Goal: Transaction & Acquisition: Book appointment/travel/reservation

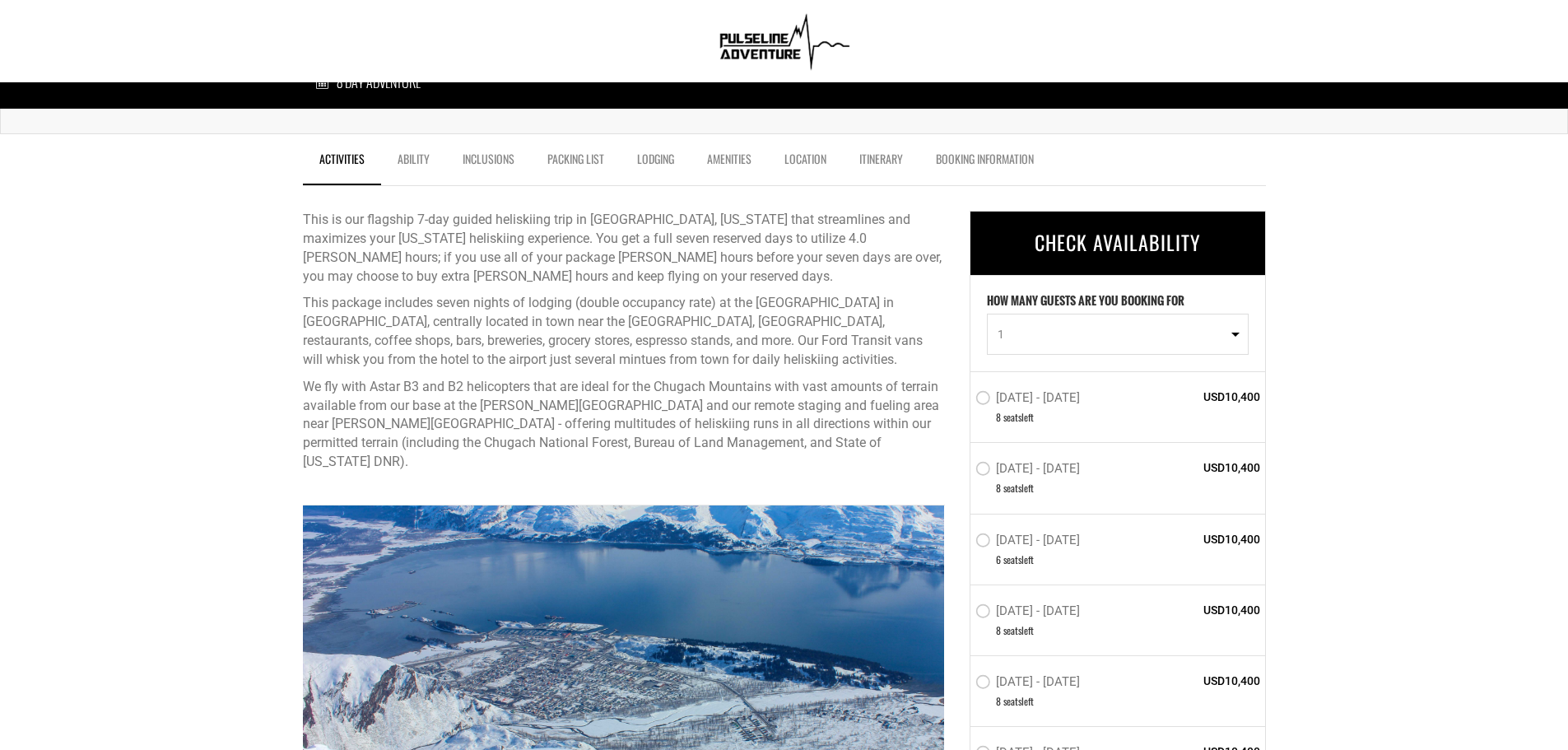
scroll to position [494, 0]
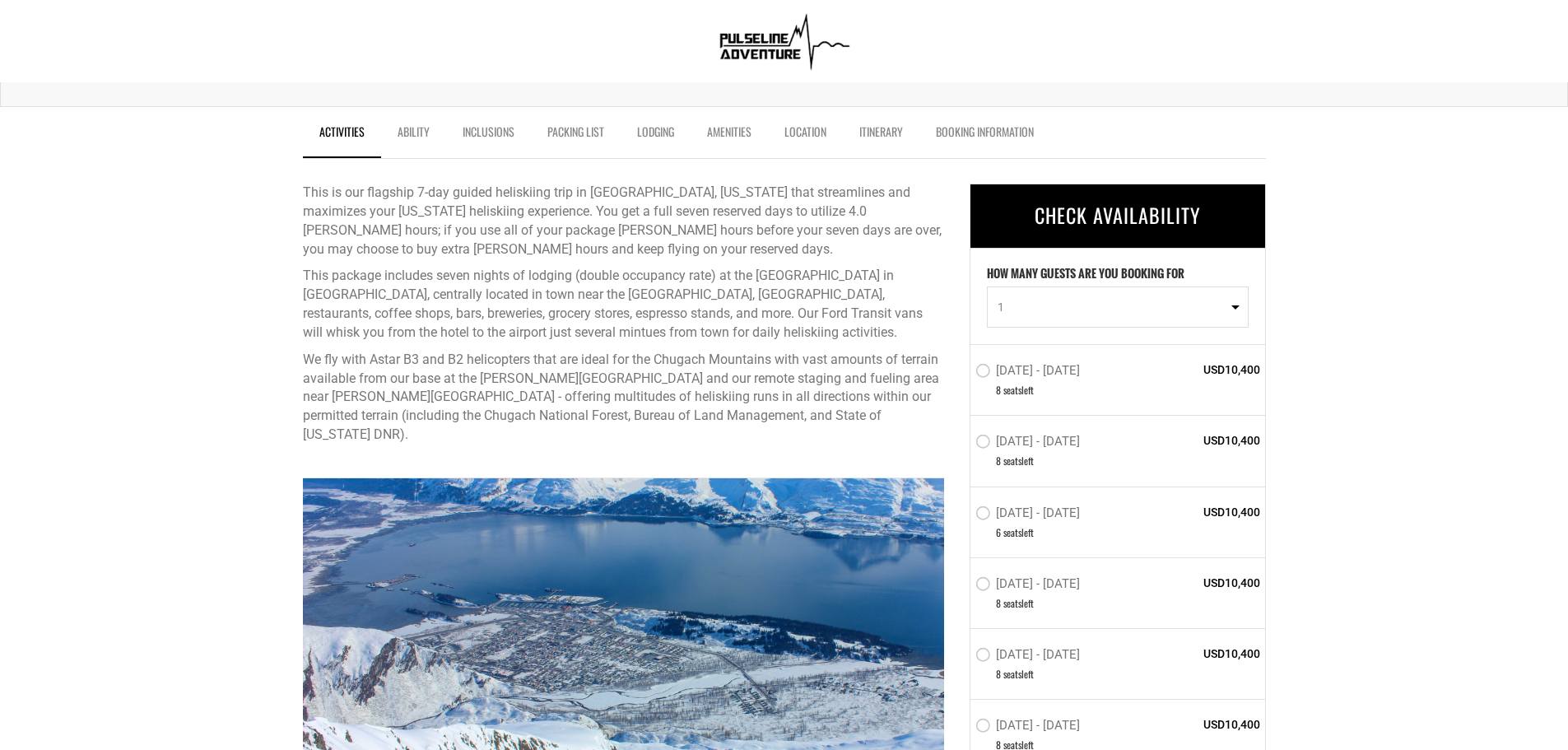
click at [989, 372] on label "[DATE] - [DATE]" at bounding box center [1030, 372] width 109 height 19
click at [964, 372] on input "[DATE] - [DATE]" at bounding box center [964, 379] width 0 height 37
click at [989, 372] on label "[DATE] - [DATE]" at bounding box center [1030, 370] width 108 height 19
click at [964, 372] on input "[DATE] - [DATE]" at bounding box center [964, 378] width 0 height 35
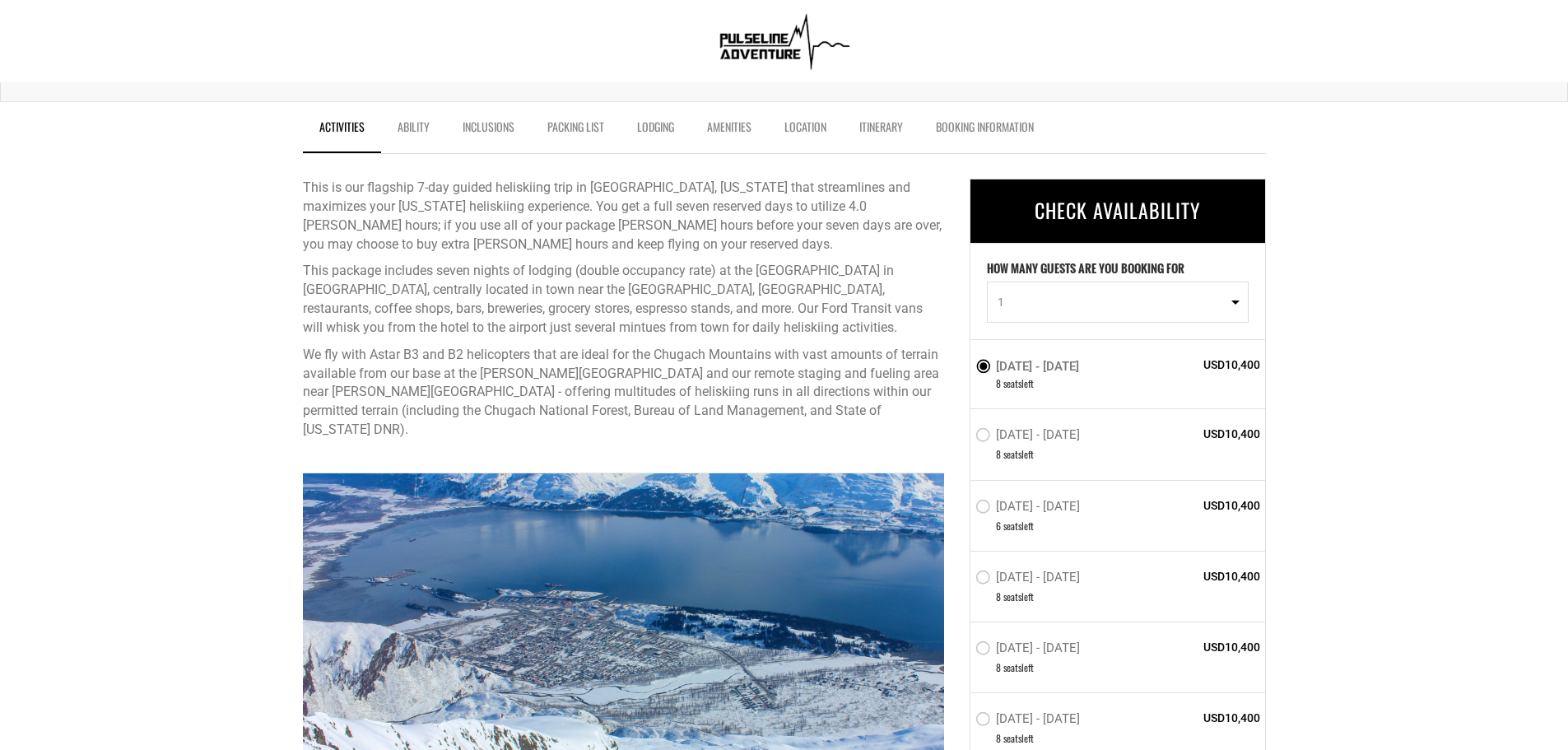
scroll to position [658, 0]
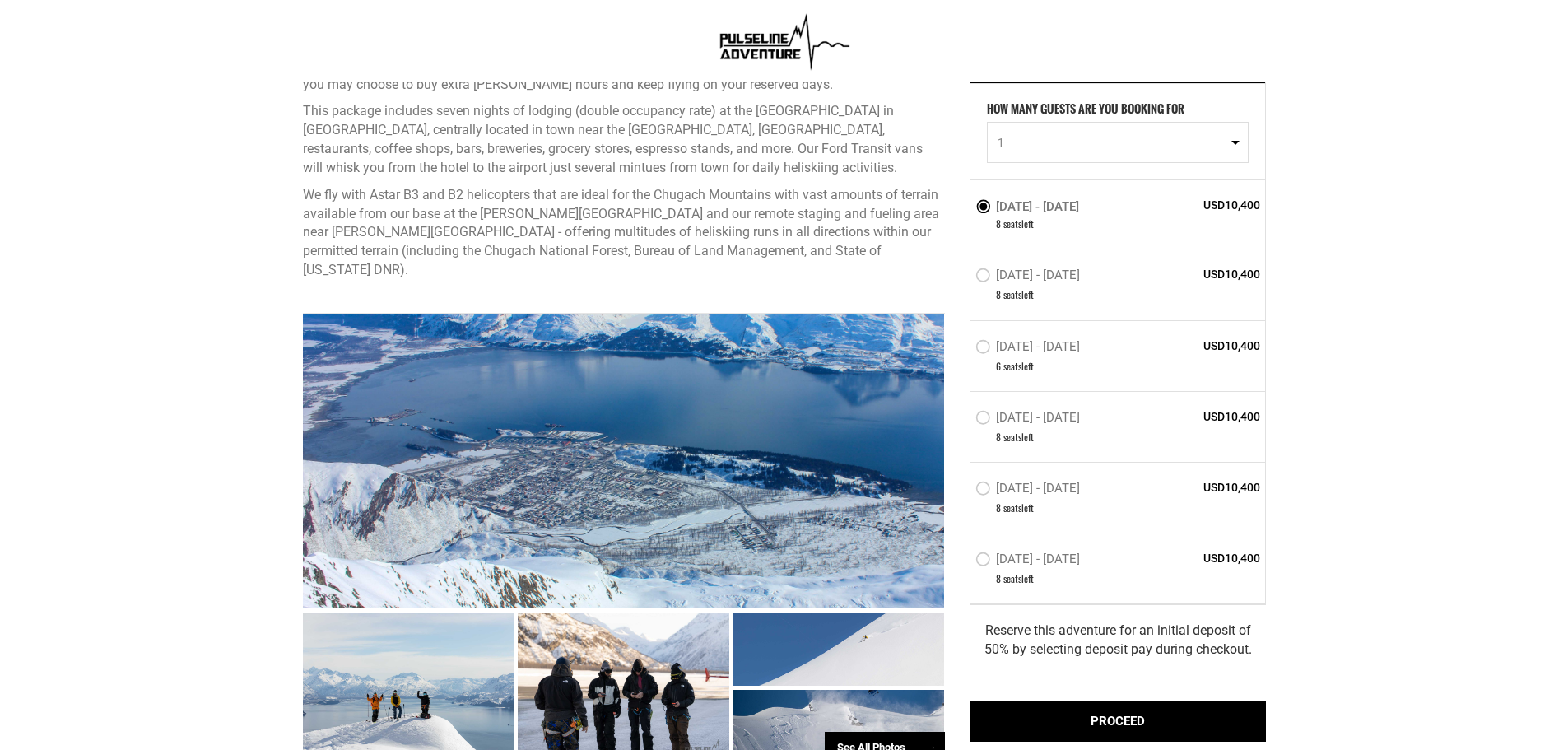
click at [1156, 142] on span "1" at bounding box center [1112, 143] width 229 height 17
click at [992, 218] on link "5" at bounding box center [1118, 219] width 260 height 30
select select "5"
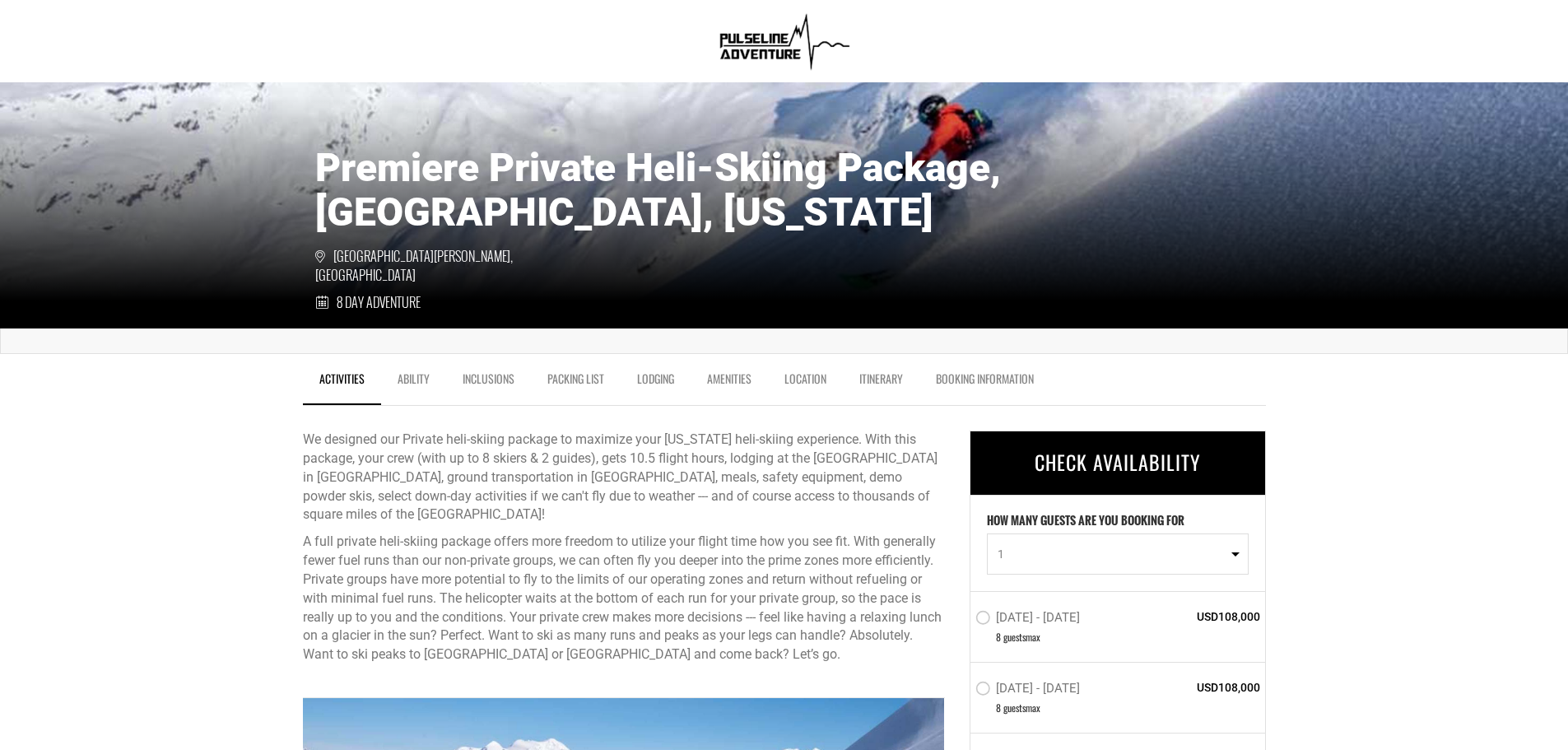
scroll to position [330, 0]
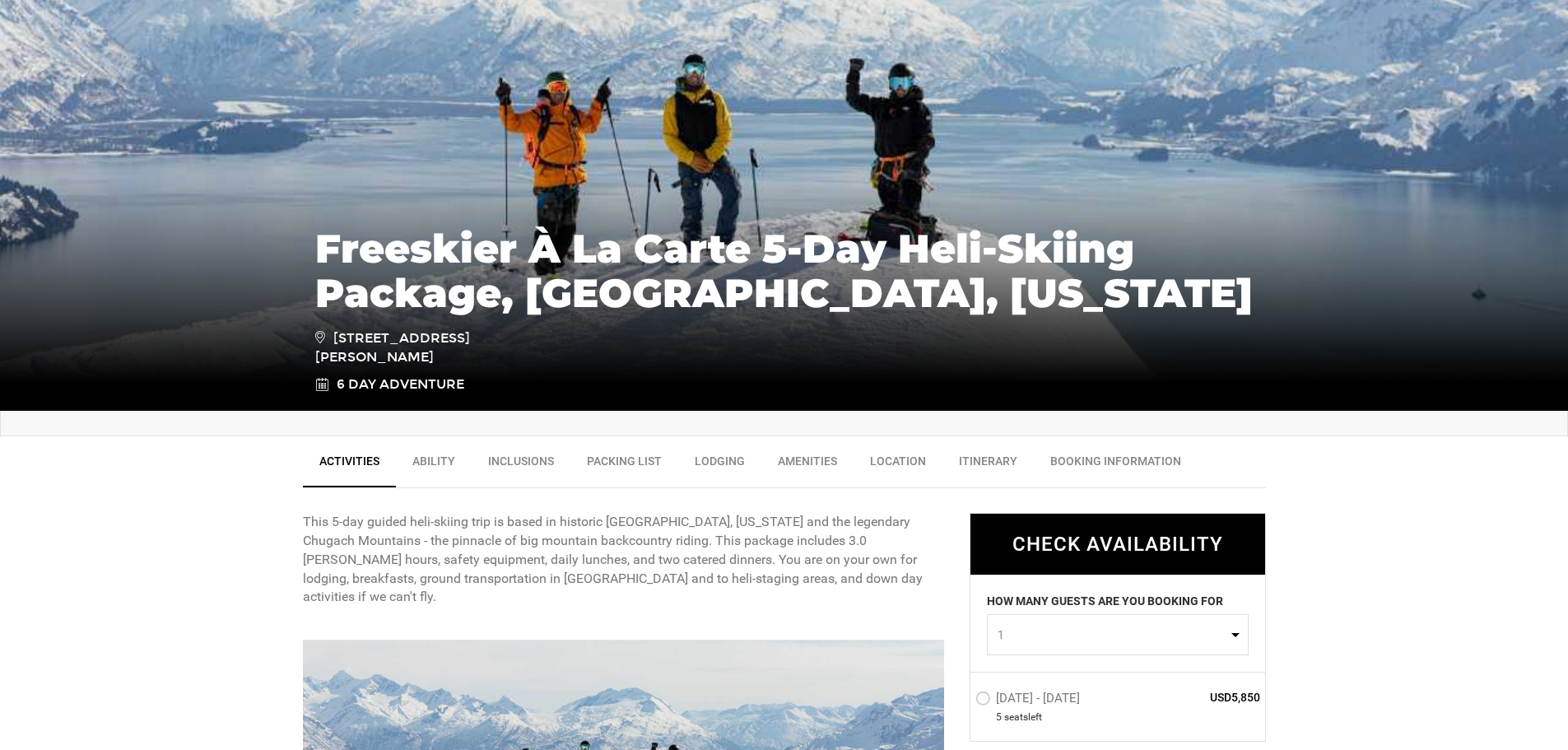
scroll to position [411, 0]
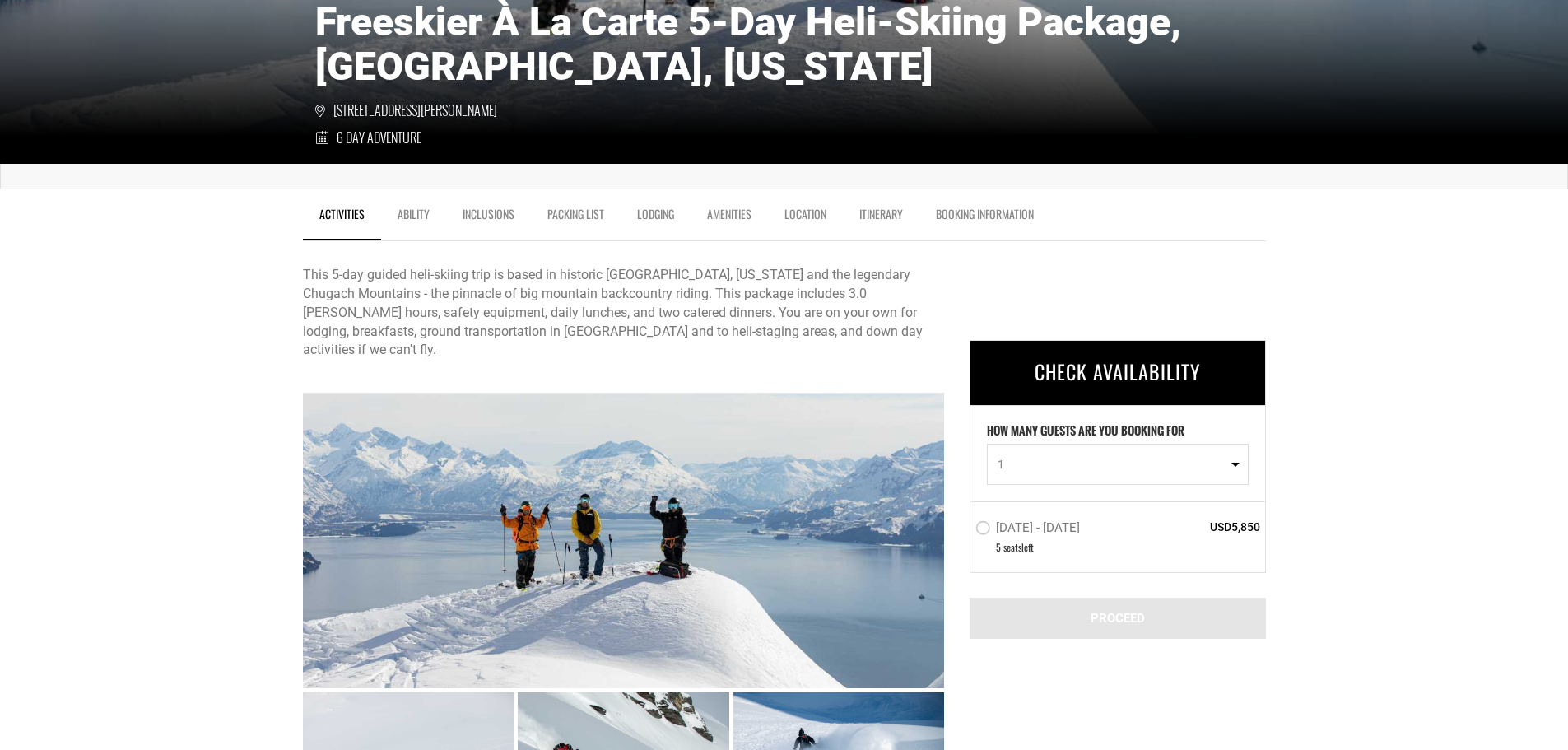
click at [1162, 466] on span "1" at bounding box center [1112, 464] width 229 height 17
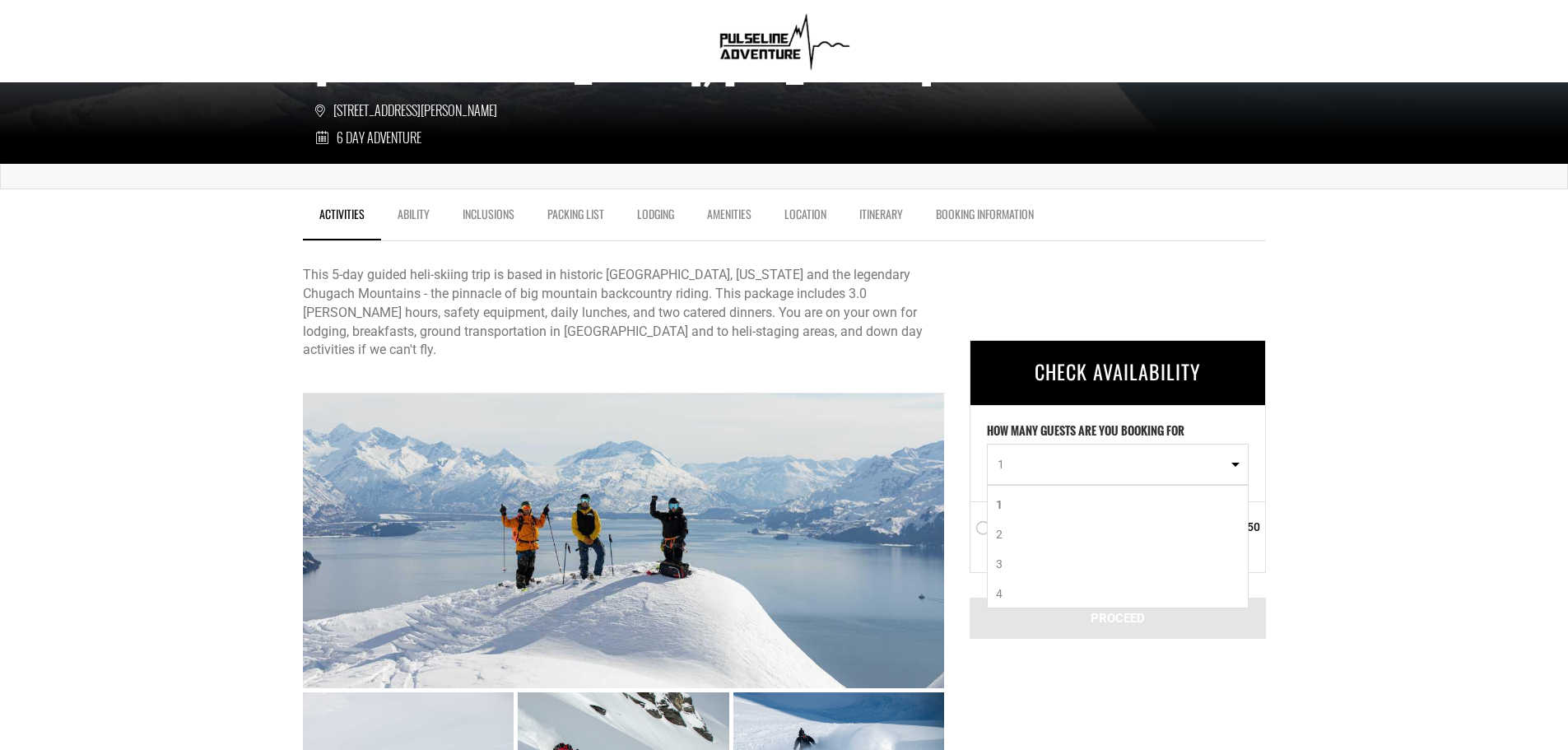
click at [1066, 562] on link "3" at bounding box center [1118, 563] width 260 height 30
click at [1072, 465] on span "3" at bounding box center [1112, 464] width 229 height 17
click at [1038, 581] on link "4" at bounding box center [1118, 593] width 260 height 30
click at [1057, 459] on span "4" at bounding box center [1112, 464] width 229 height 17
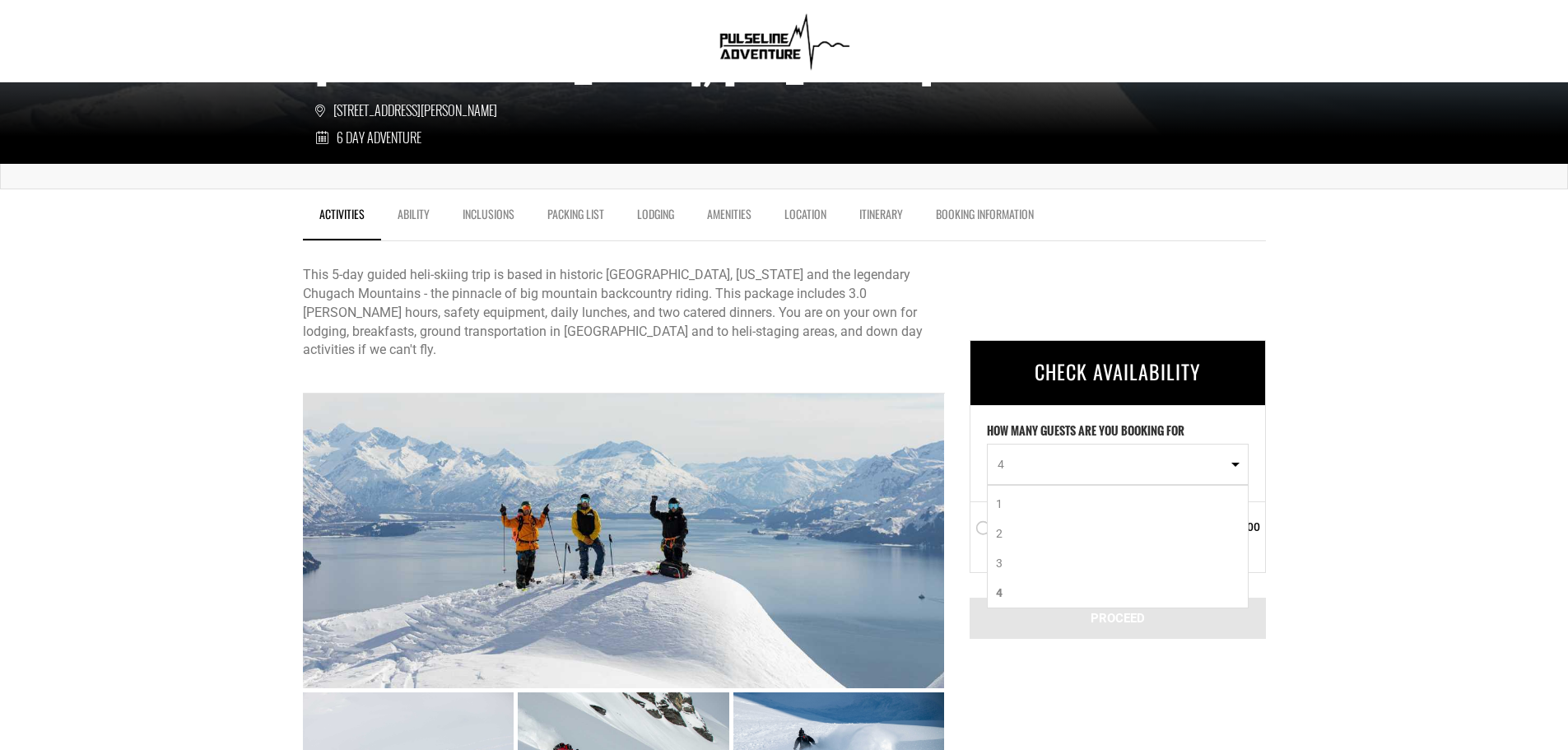
click at [1043, 502] on link "1" at bounding box center [1118, 504] width 260 height 30
select select "1"
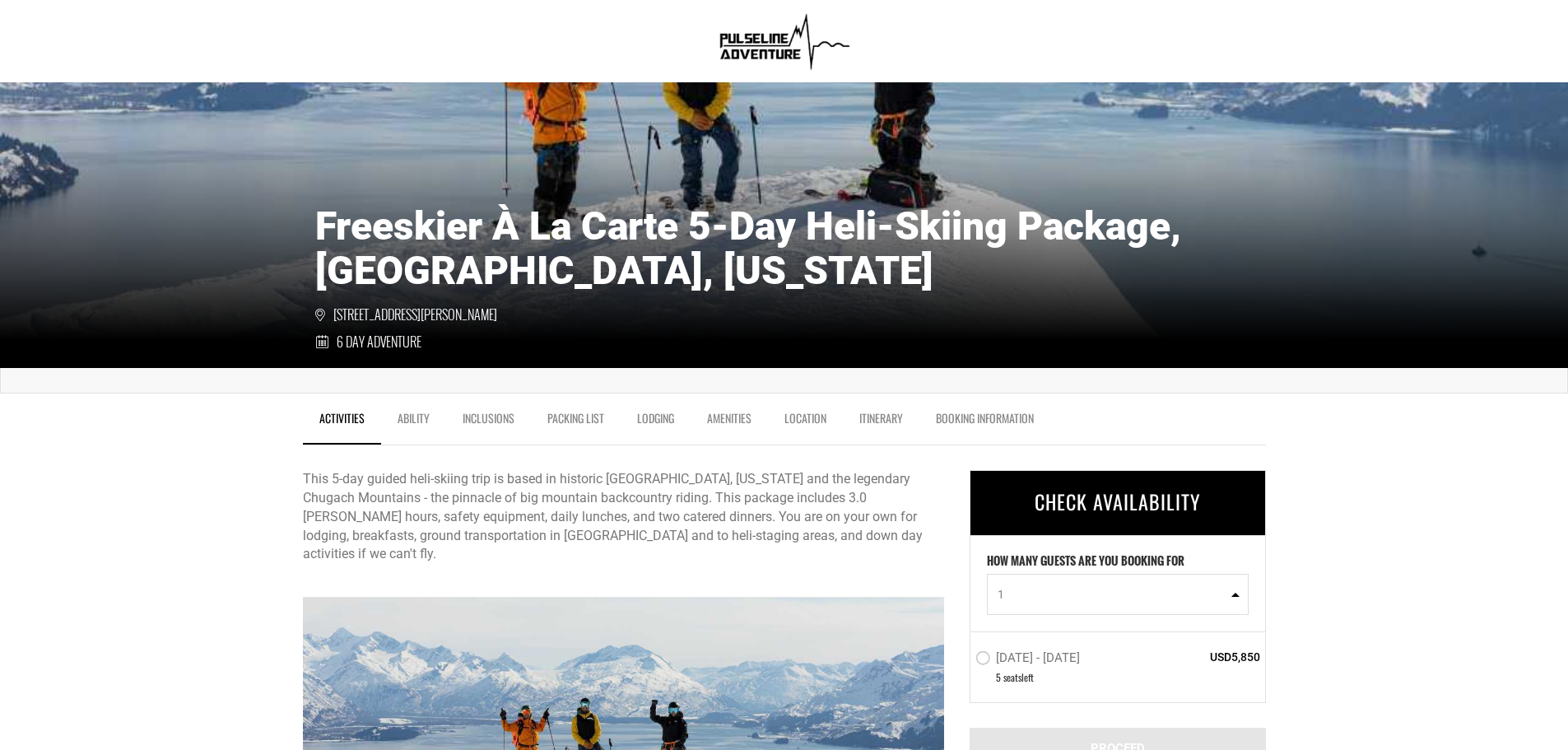
scroll to position [0, 0]
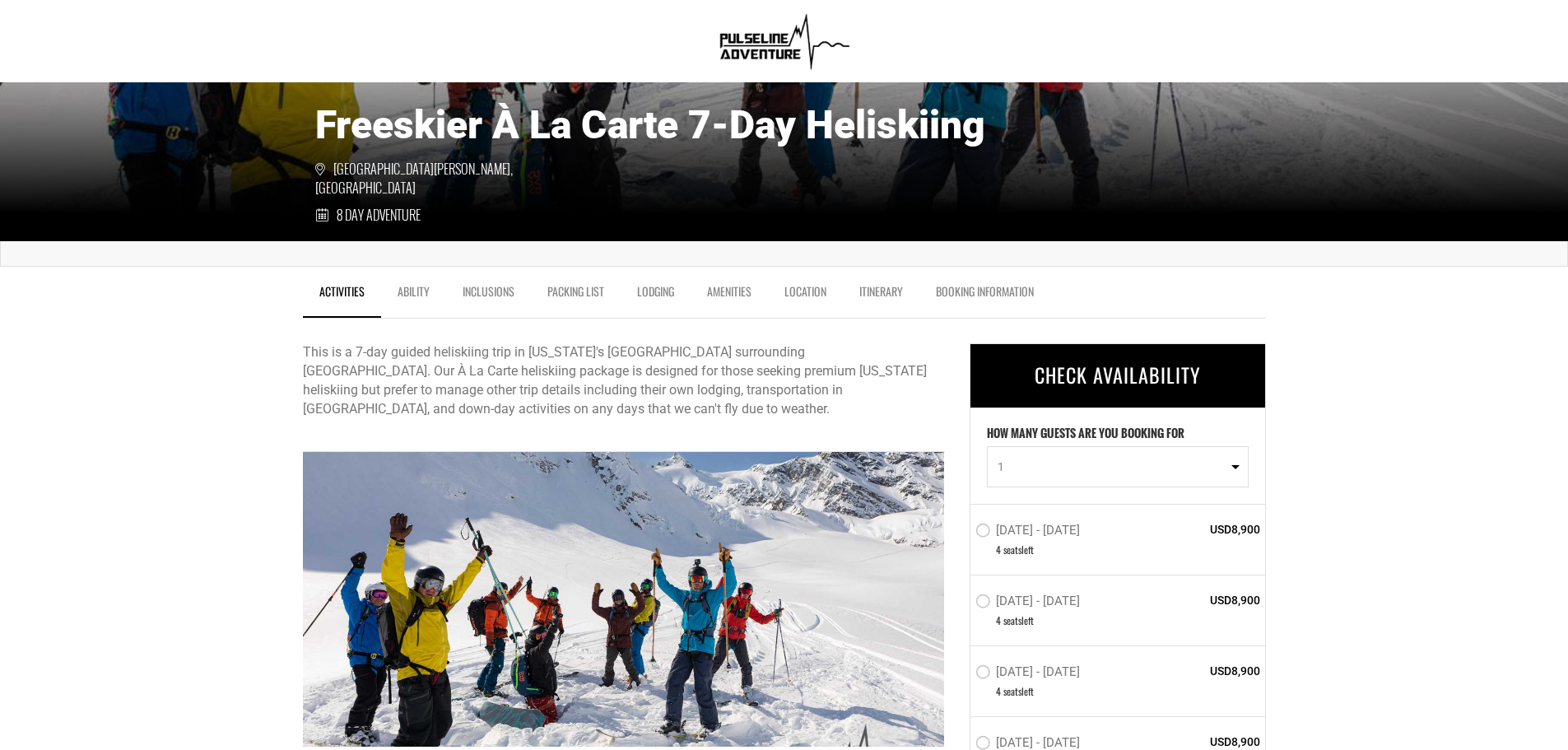
scroll to position [247, 0]
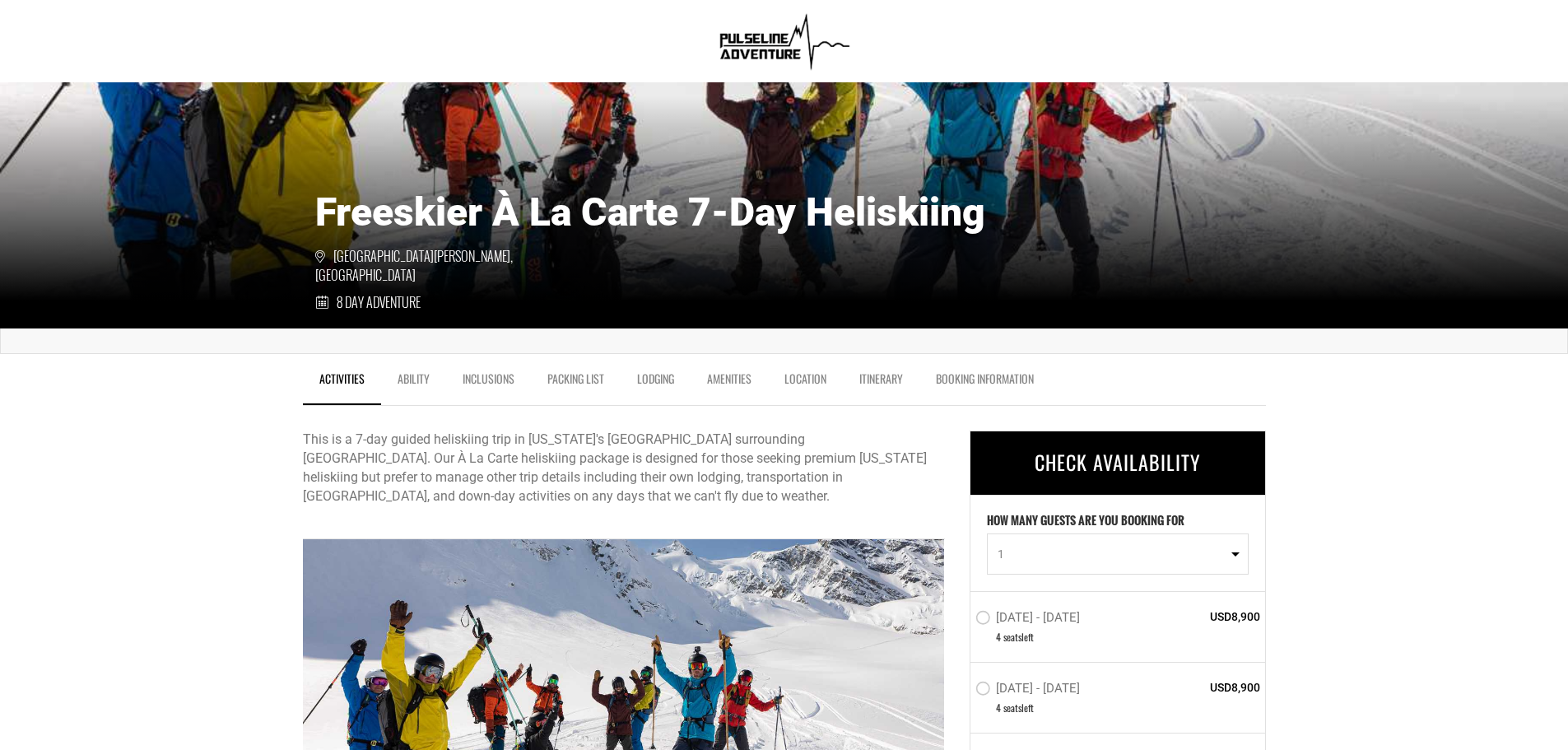
click at [486, 382] on link "Inclusions" at bounding box center [488, 382] width 84 height 41
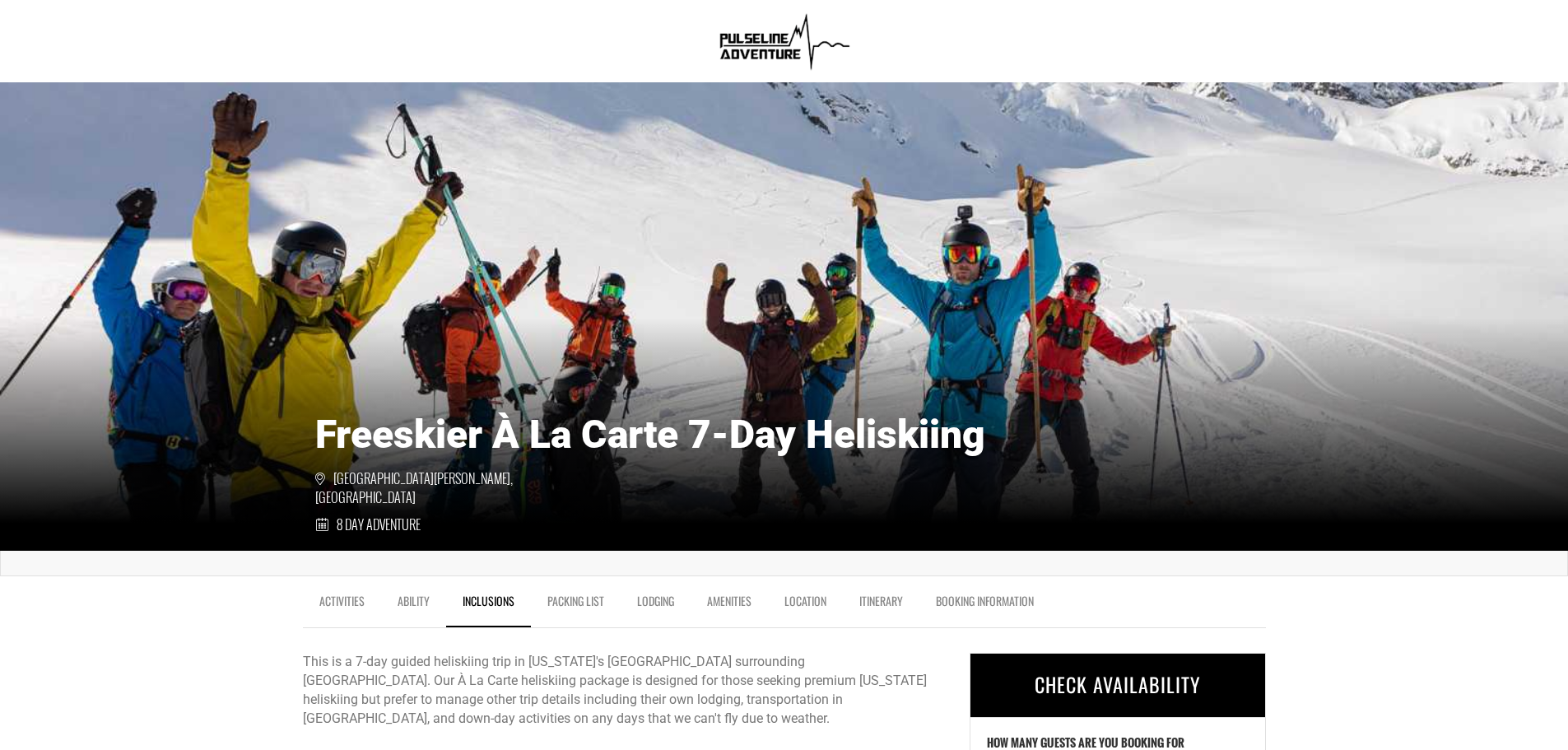
scroll to position [0, 0]
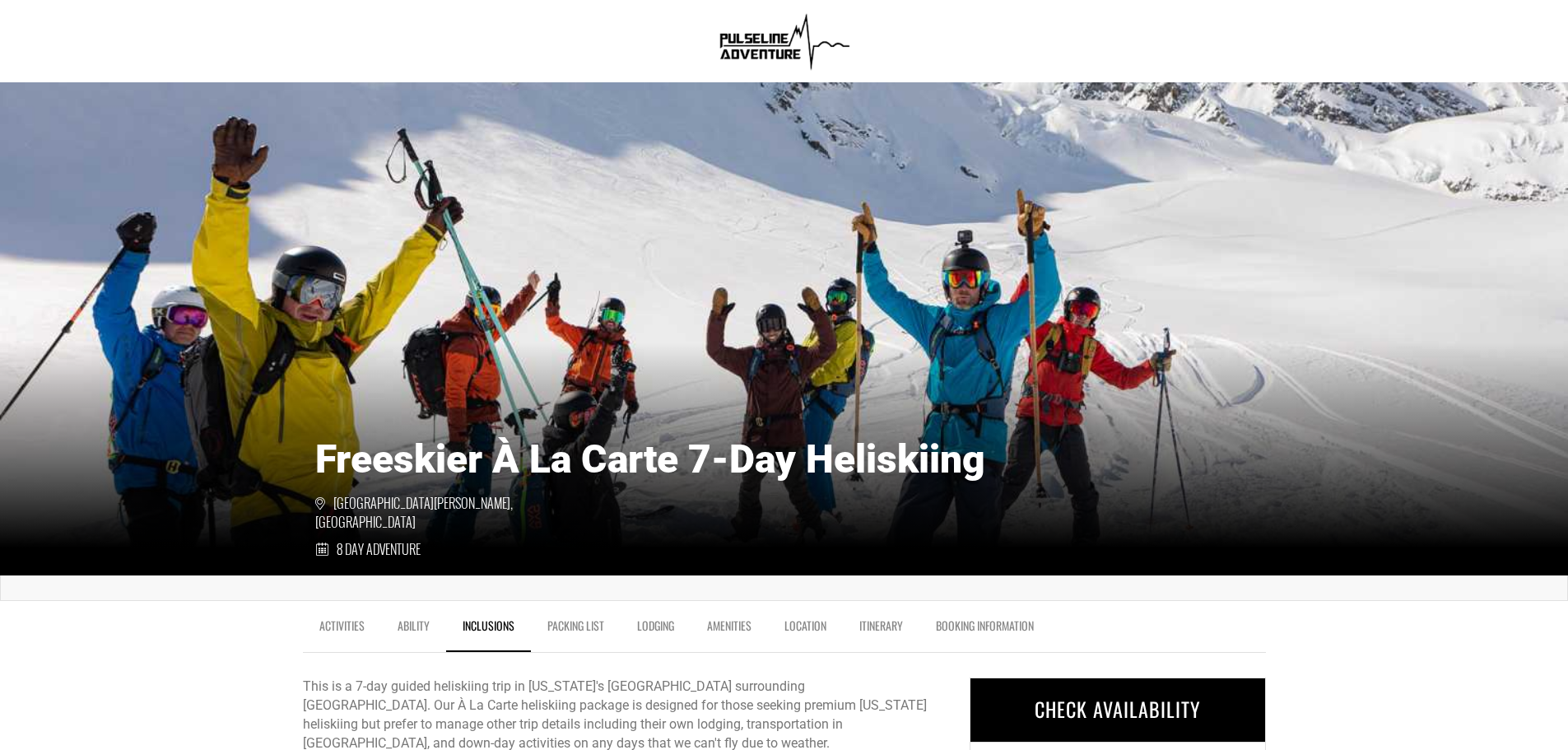
click at [764, 47] on img at bounding box center [784, 41] width 142 height 66
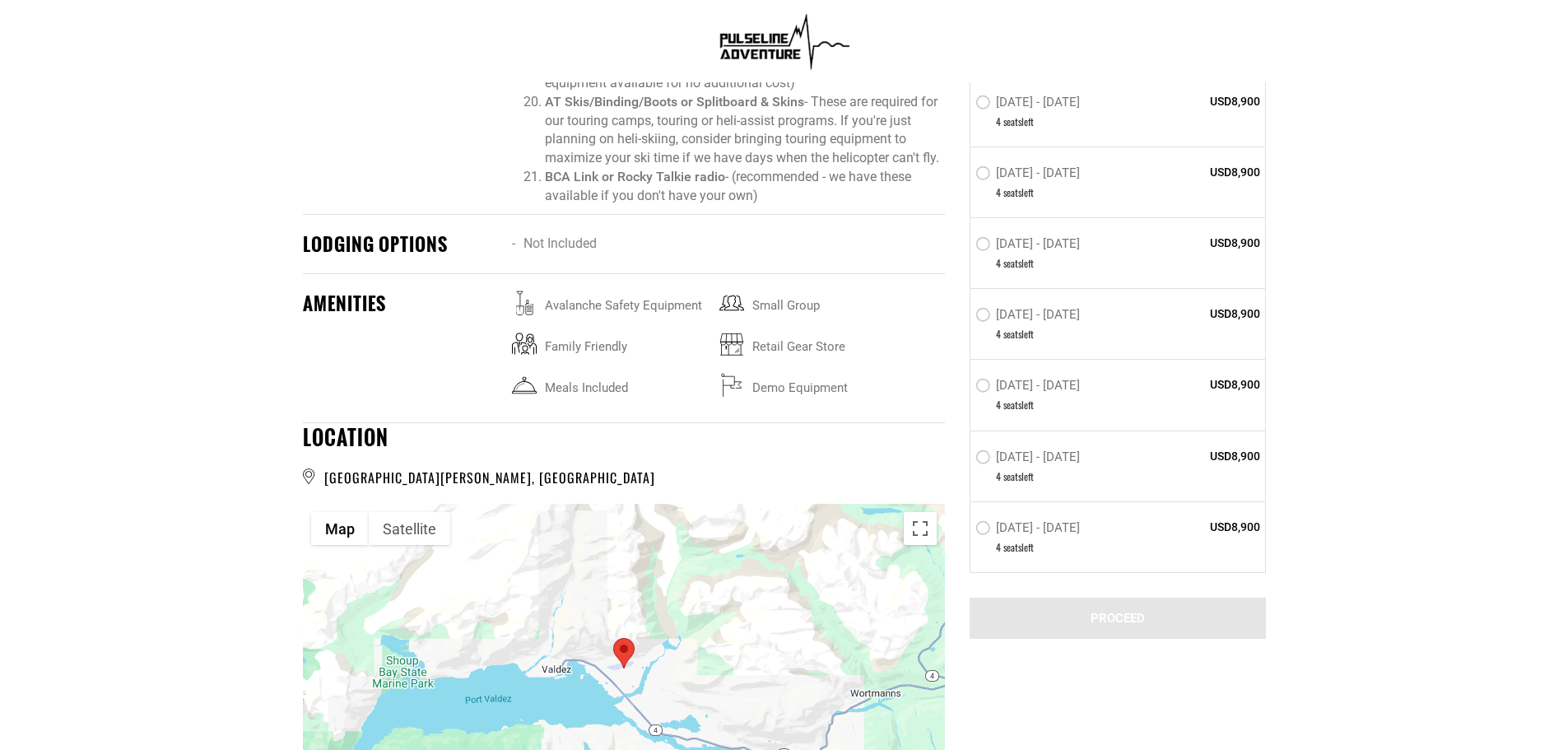
scroll to position [2140, 0]
